Goal: Task Accomplishment & Management: Manage account settings

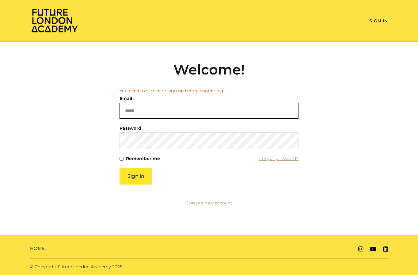
click at [161, 103] on input "Email" at bounding box center [208, 111] width 179 height 16
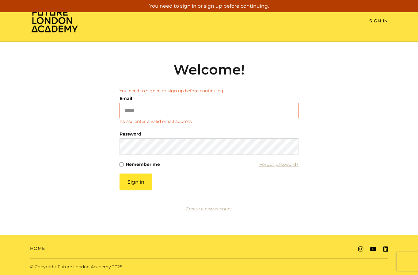
click at [154, 93] on li "You need to sign in or sign up before continuing." at bounding box center [208, 91] width 179 height 6
click at [148, 115] on input "Email" at bounding box center [208, 111] width 179 height 16
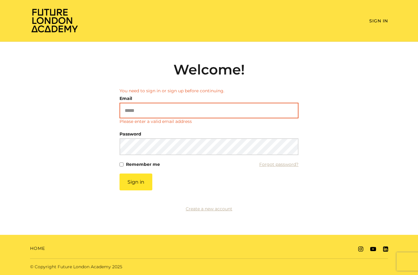
click at [158, 113] on input "Email" at bounding box center [208, 111] width 179 height 16
type input "*"
type input "**********"
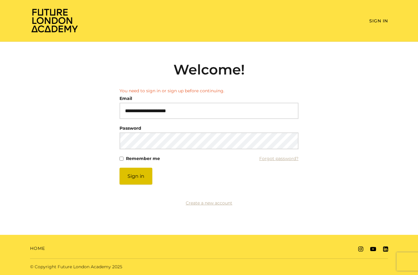
click at [150, 179] on button "Sign in" at bounding box center [135, 175] width 33 height 17
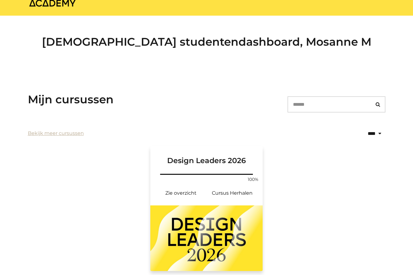
scroll to position [57, 0]
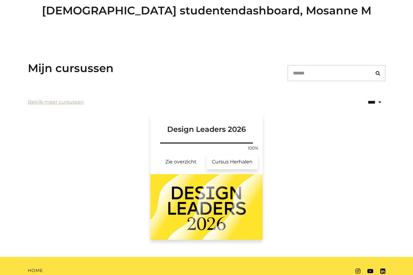
click at [235, 161] on link "Cursus Herhalen" at bounding box center [232, 161] width 51 height 15
